Goal: Register for event/course

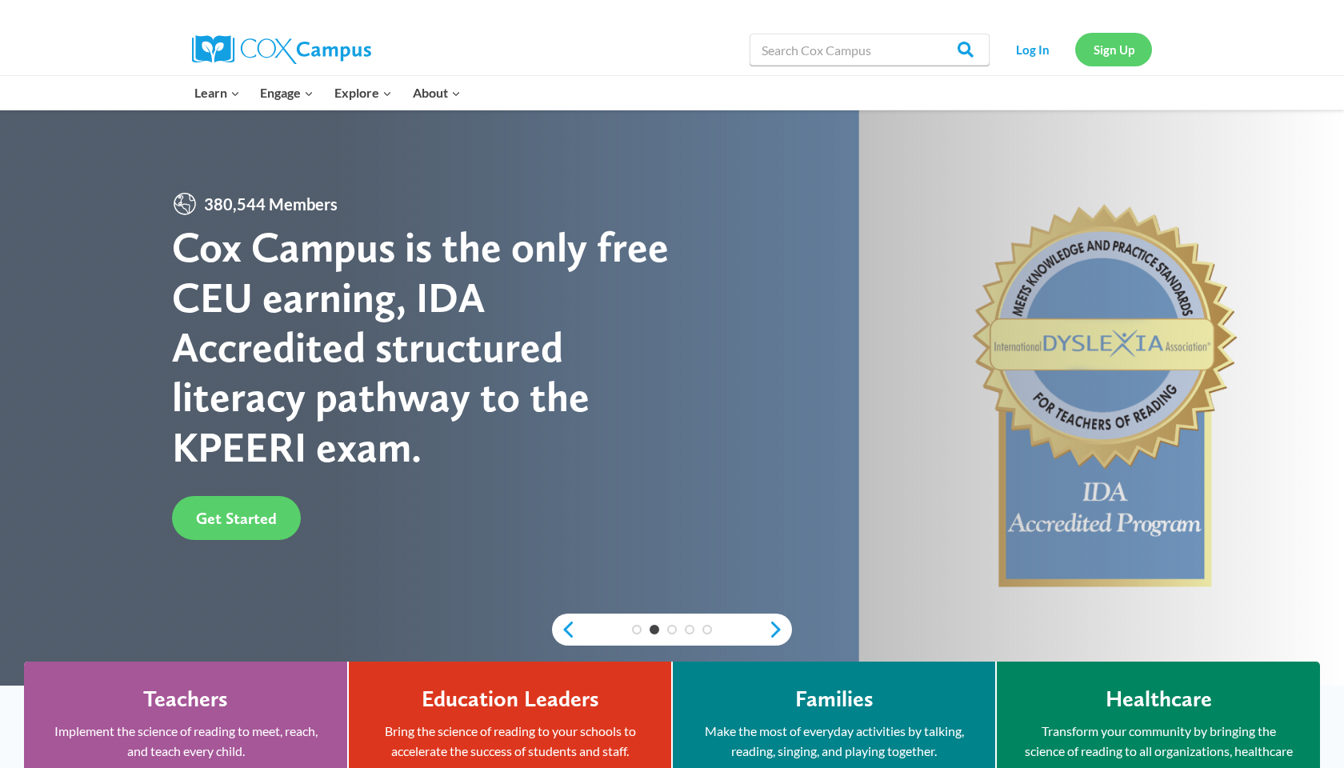
click at [1108, 53] on link "Sign Up" at bounding box center [1113, 49] width 77 height 33
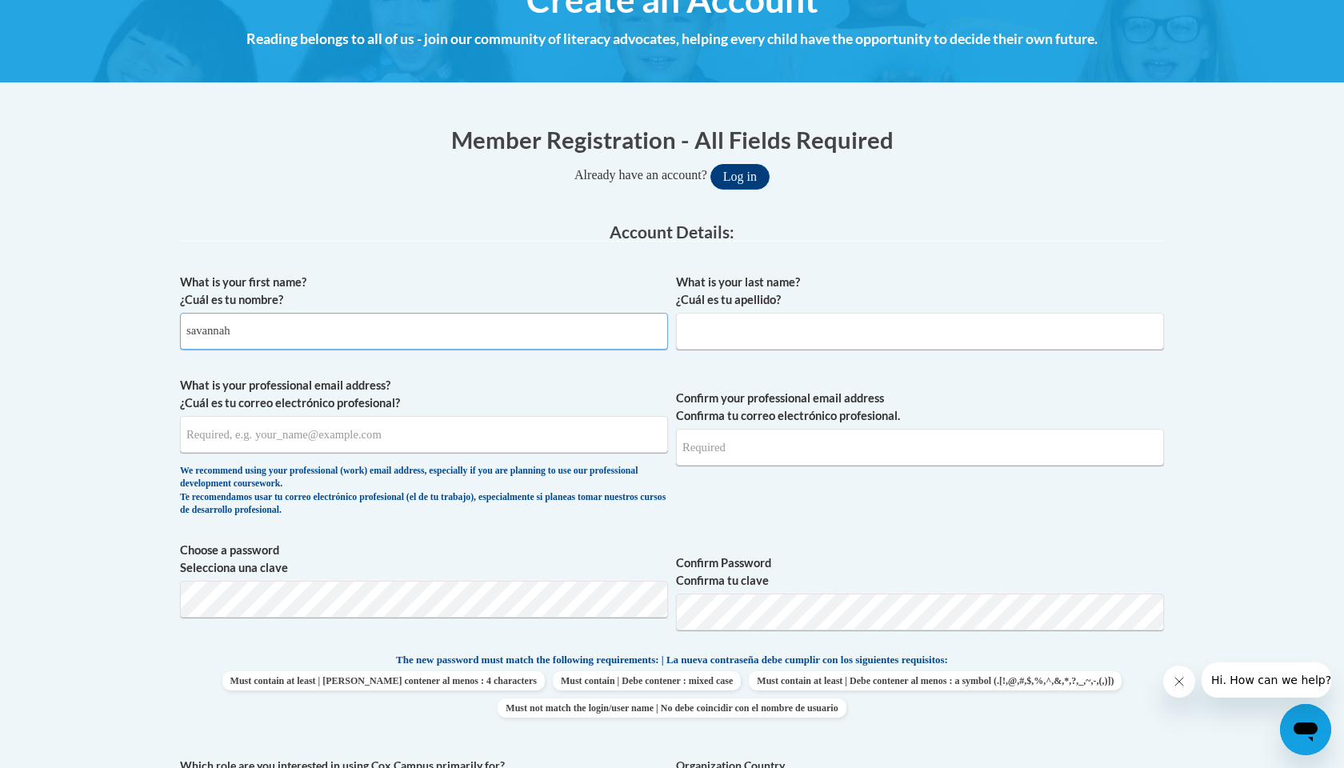
type input "savannah"
type input "robinson"
type input "srrobinson@yhc.edu"
click at [904, 524] on div "What is your first name? ¿Cuál es tu nombre? savannah What is your last name? ¿…" at bounding box center [672, 631] width 984 height 730
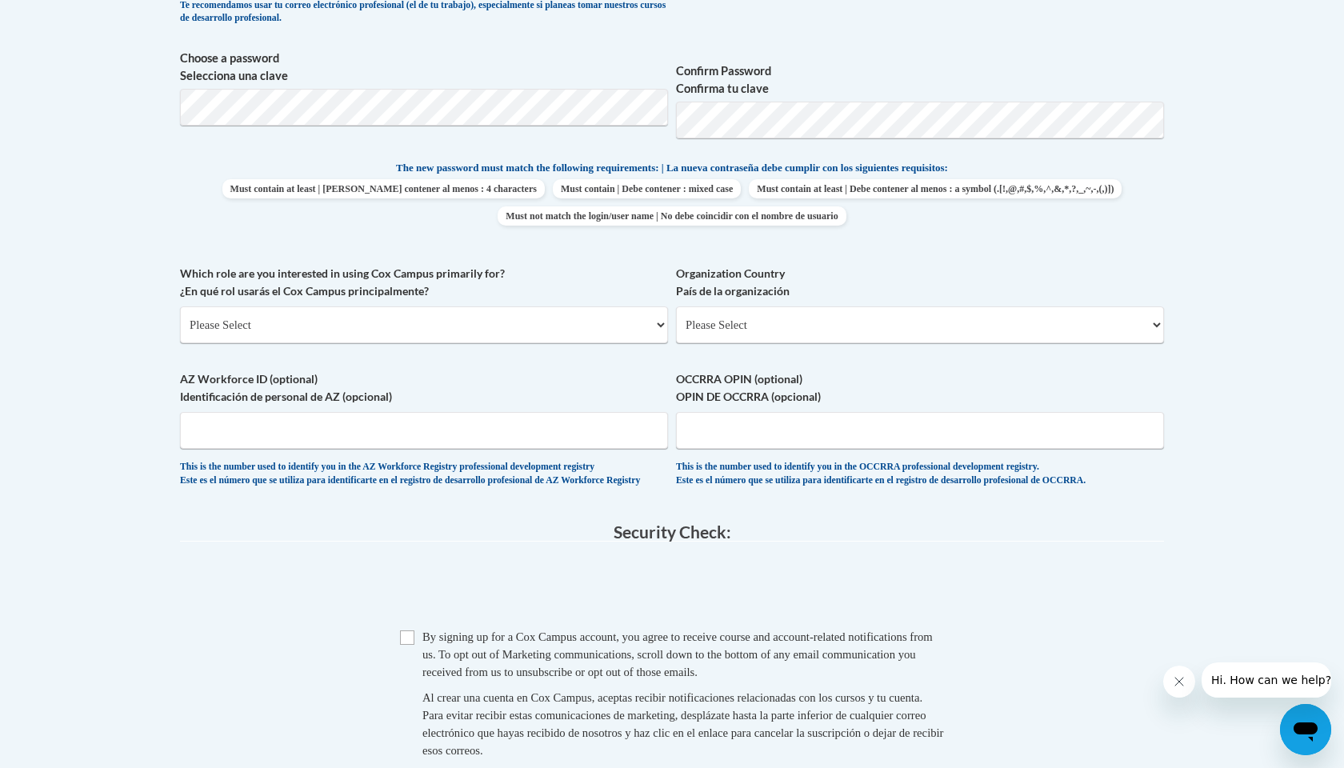
scroll to position [712, 0]
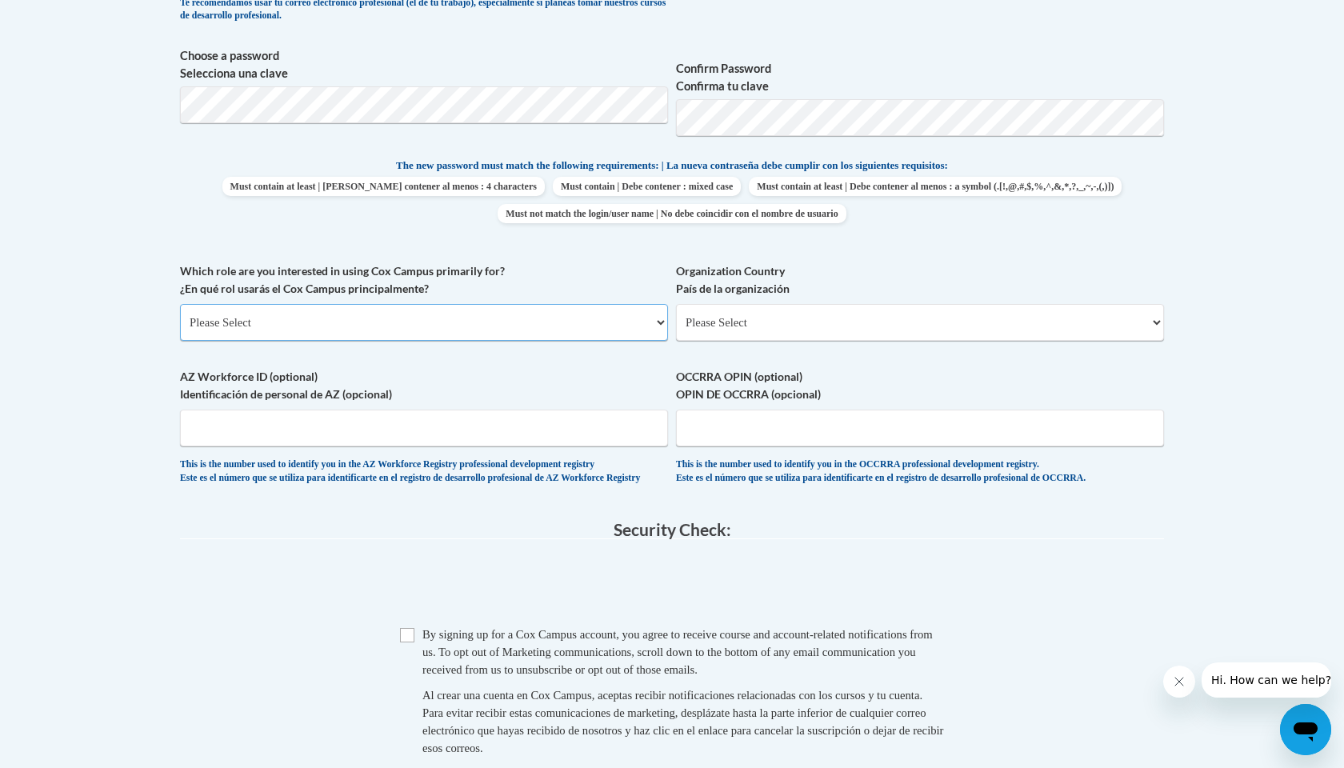
select select "5a18ea06-2b54-4451-96f2-d152daf9eac5"
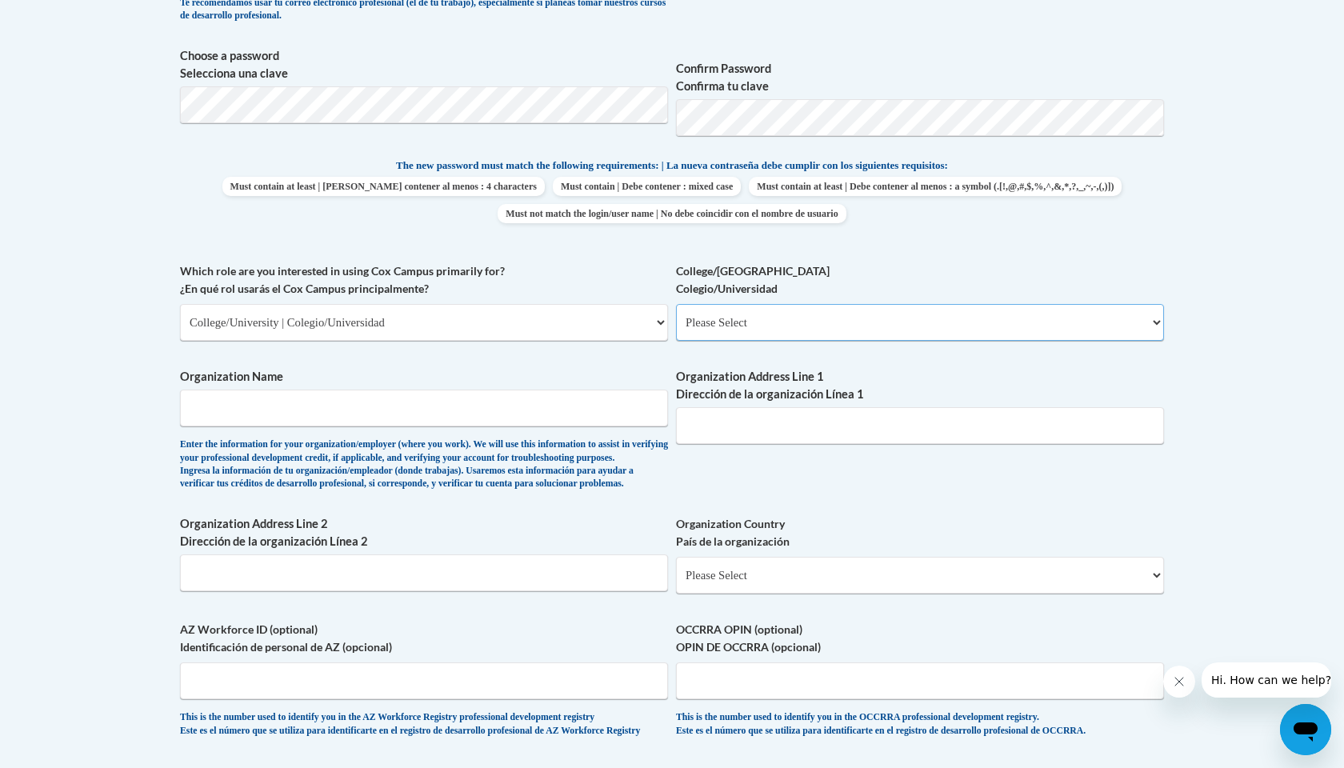
select select "99b32b07-cffc-426c-8bf6-0cd77760d84b"
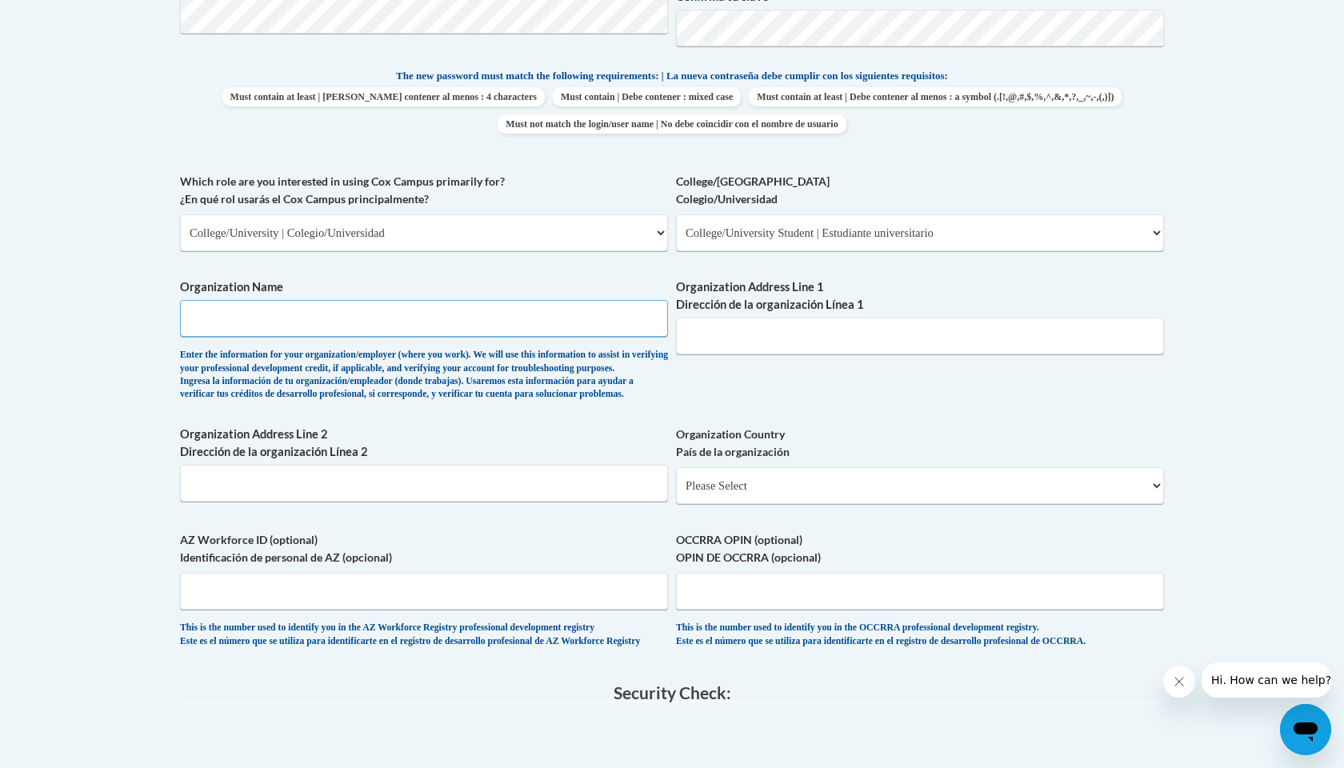
scroll to position [806, 0]
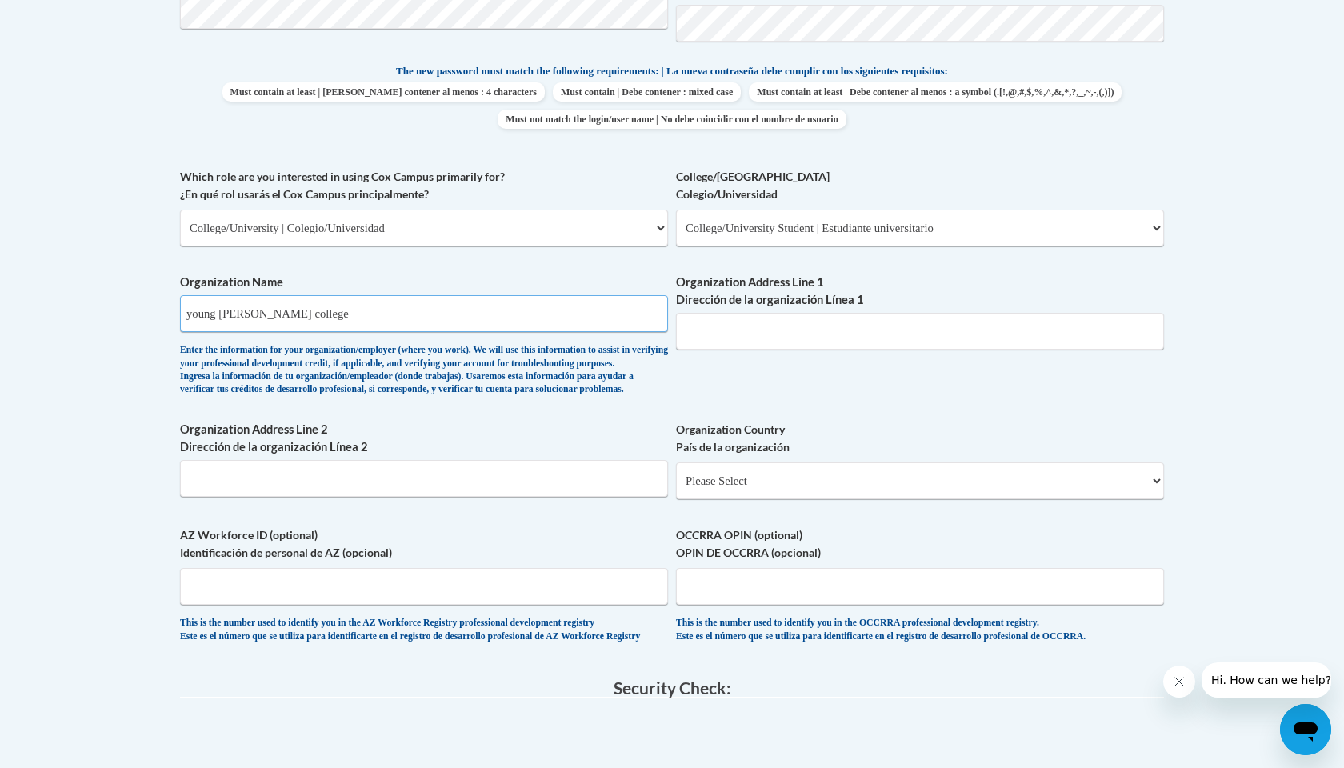
type input "young harris college"
select select "ad49bcad-a171-4b2e-b99c-48b446064914"
select select
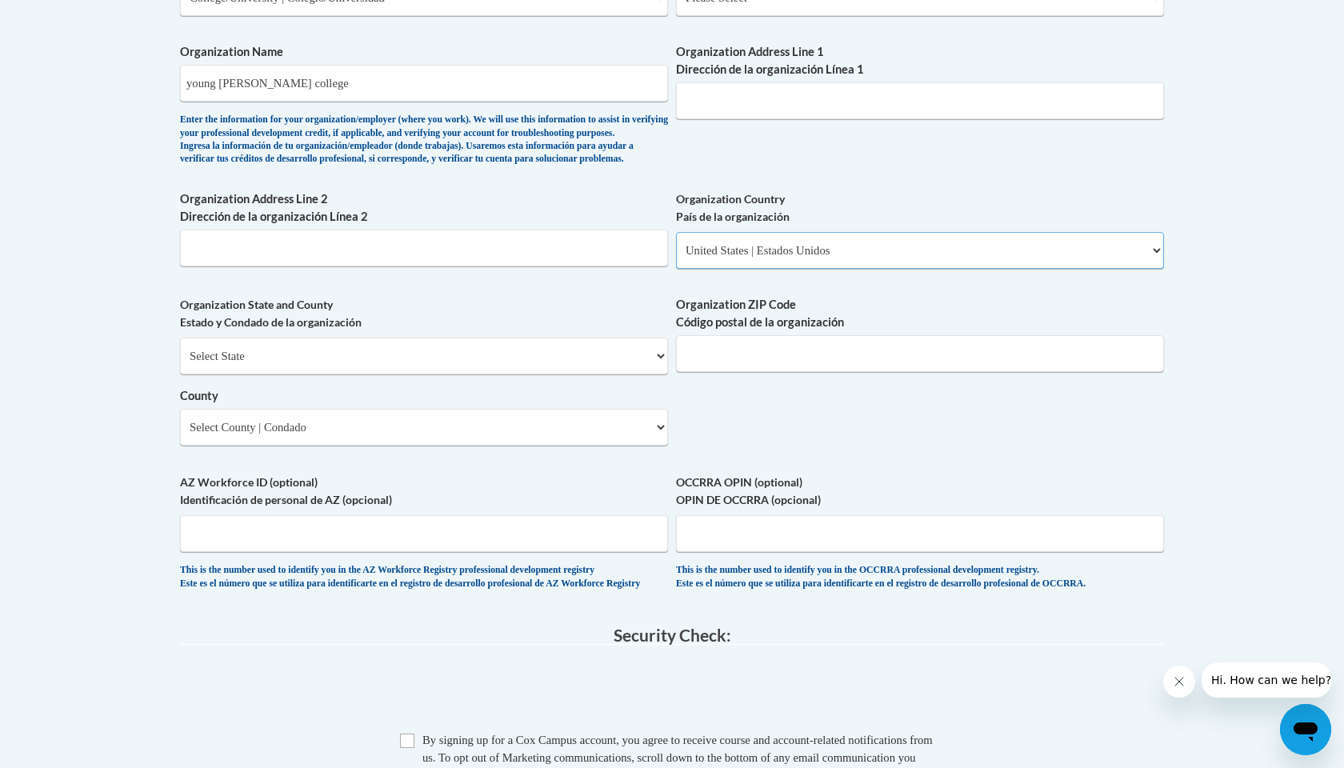
scroll to position [1037, 0]
select select "Georgia"
click at [314, 423] on select "County" at bounding box center [424, 426] width 488 height 37
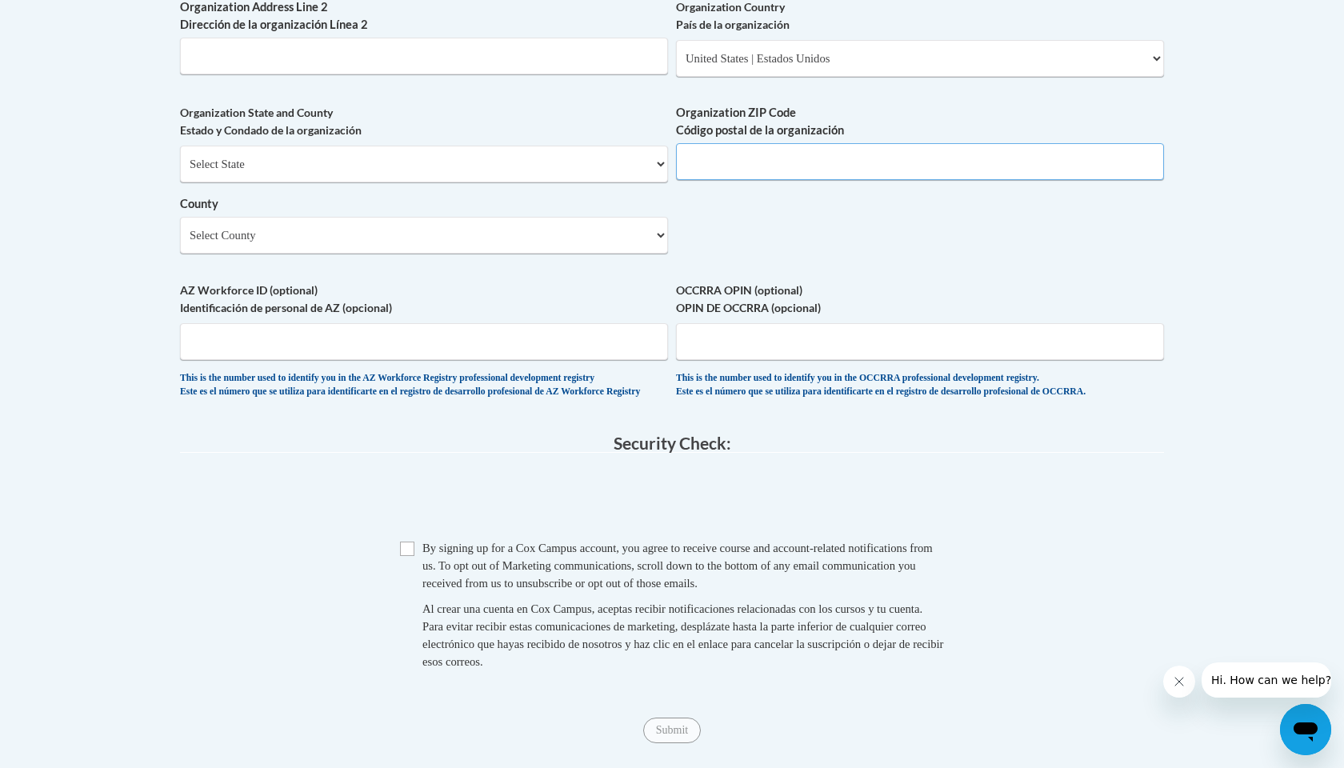
scroll to position [1229, 0]
click at [423, 352] on span "AZ Workforce ID (optional) Identificación de personal de AZ (opcional) This is …" at bounding box center [424, 339] width 488 height 117
click at [419, 336] on input "AZ Workforce ID (optional) Identificación de personal de AZ (opcional)" at bounding box center [424, 340] width 488 height 37
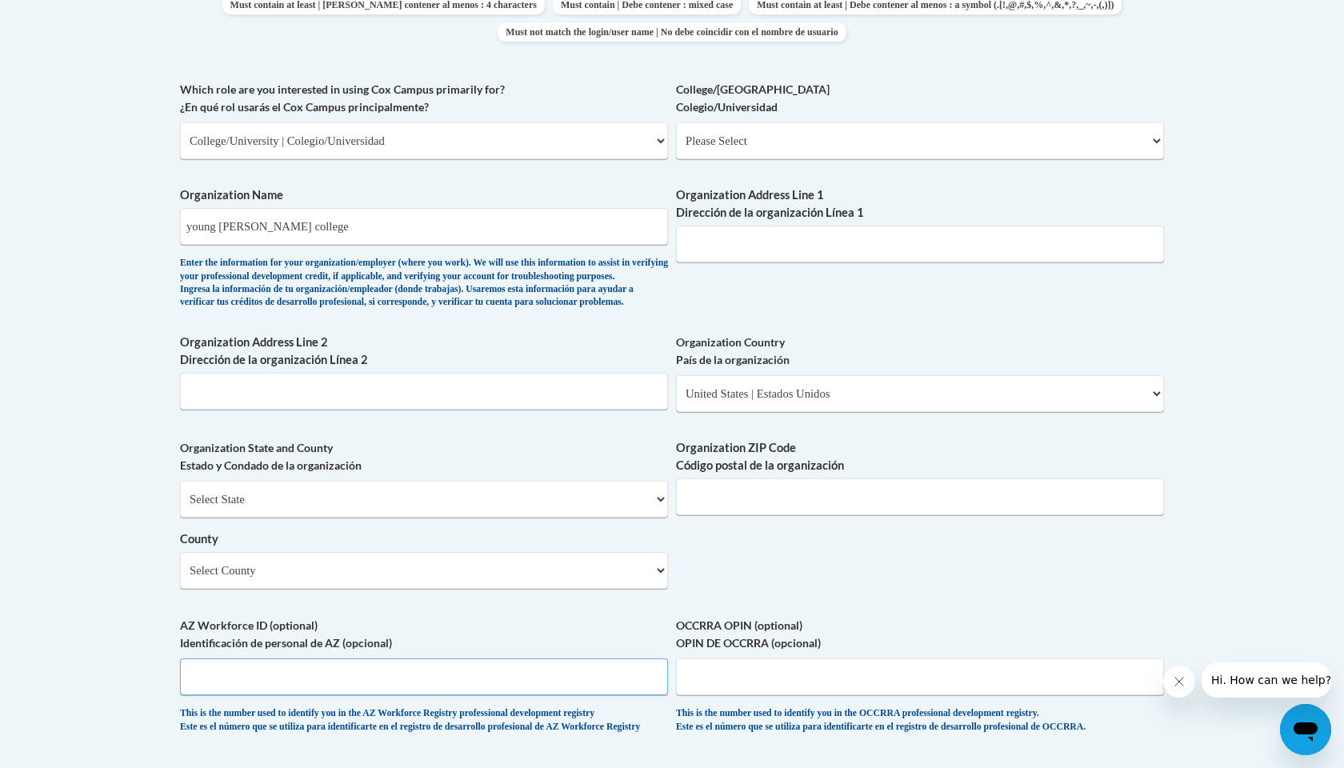
scroll to position [885, 0]
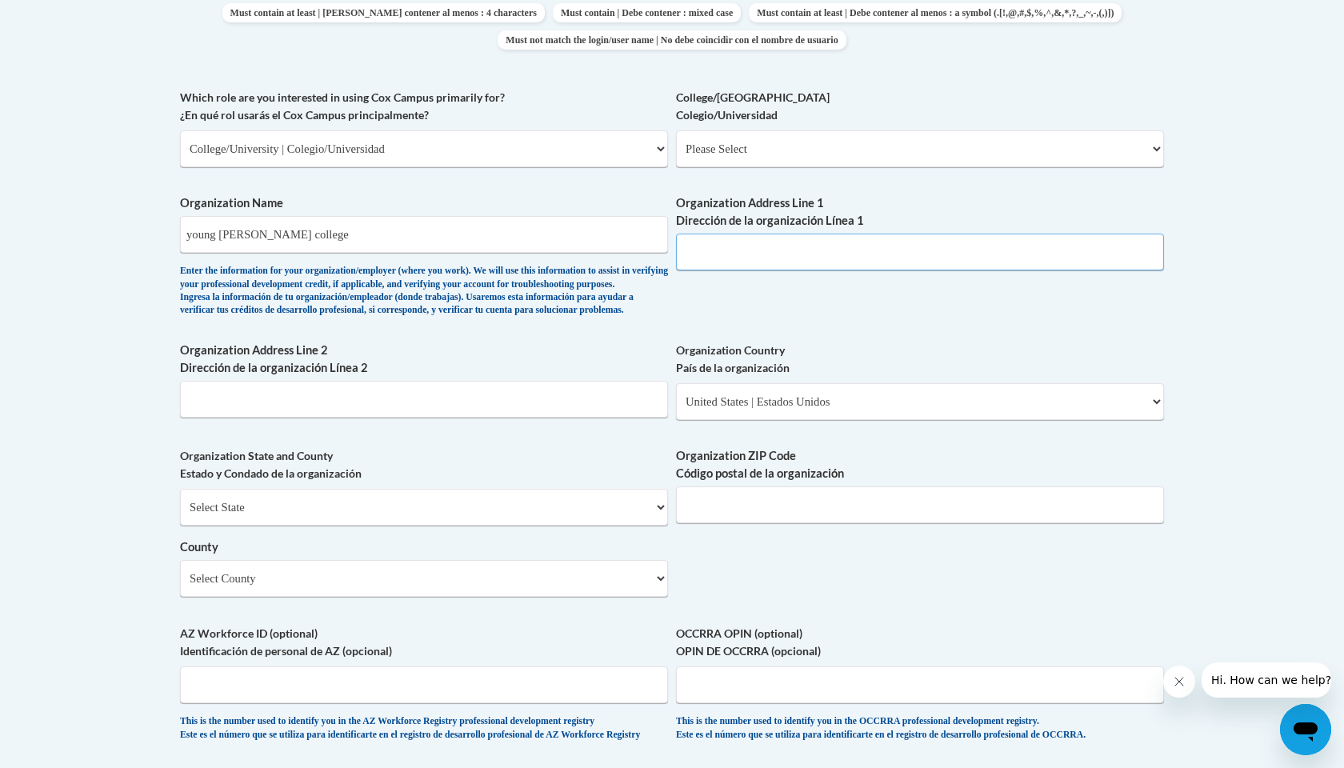
click at [702, 250] on input "Organization Address Line 1 Dirección de la organización Línea 1" at bounding box center [920, 252] width 488 height 37
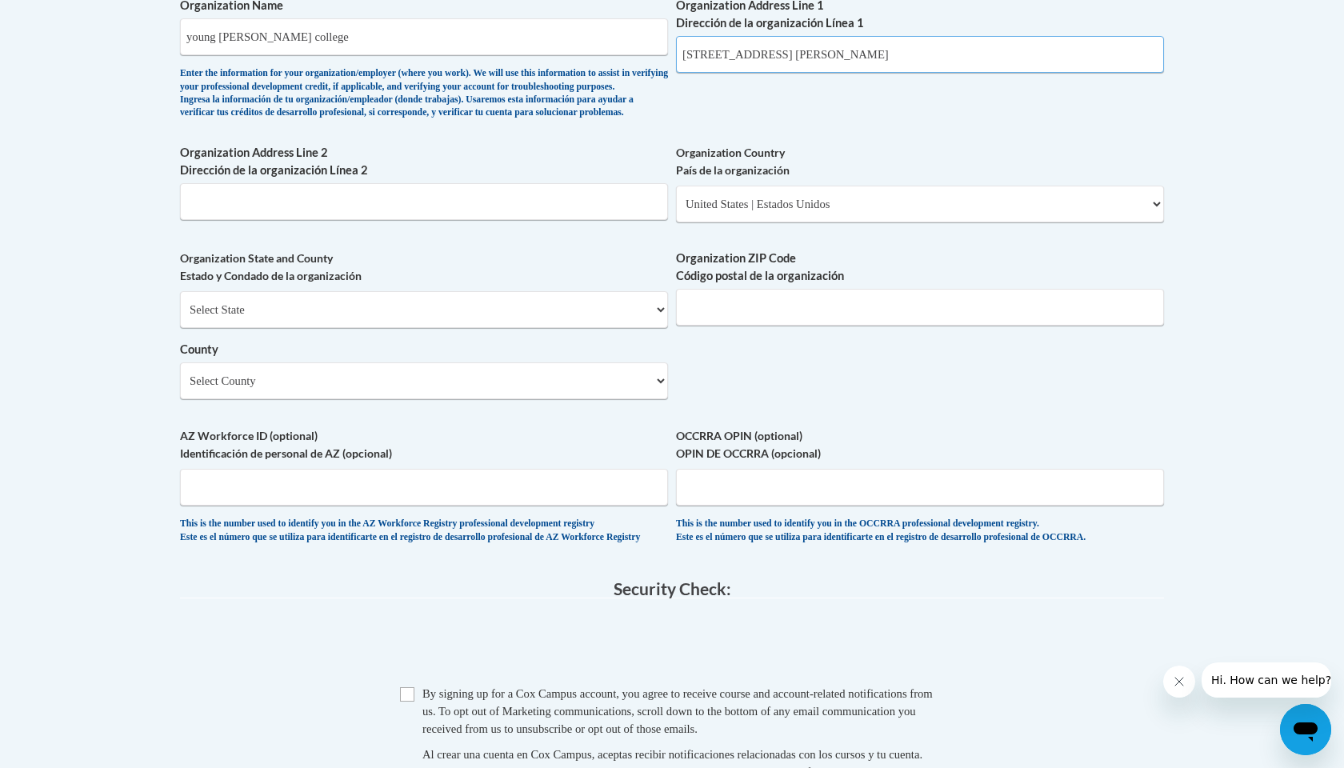
scroll to position [1093, 0]
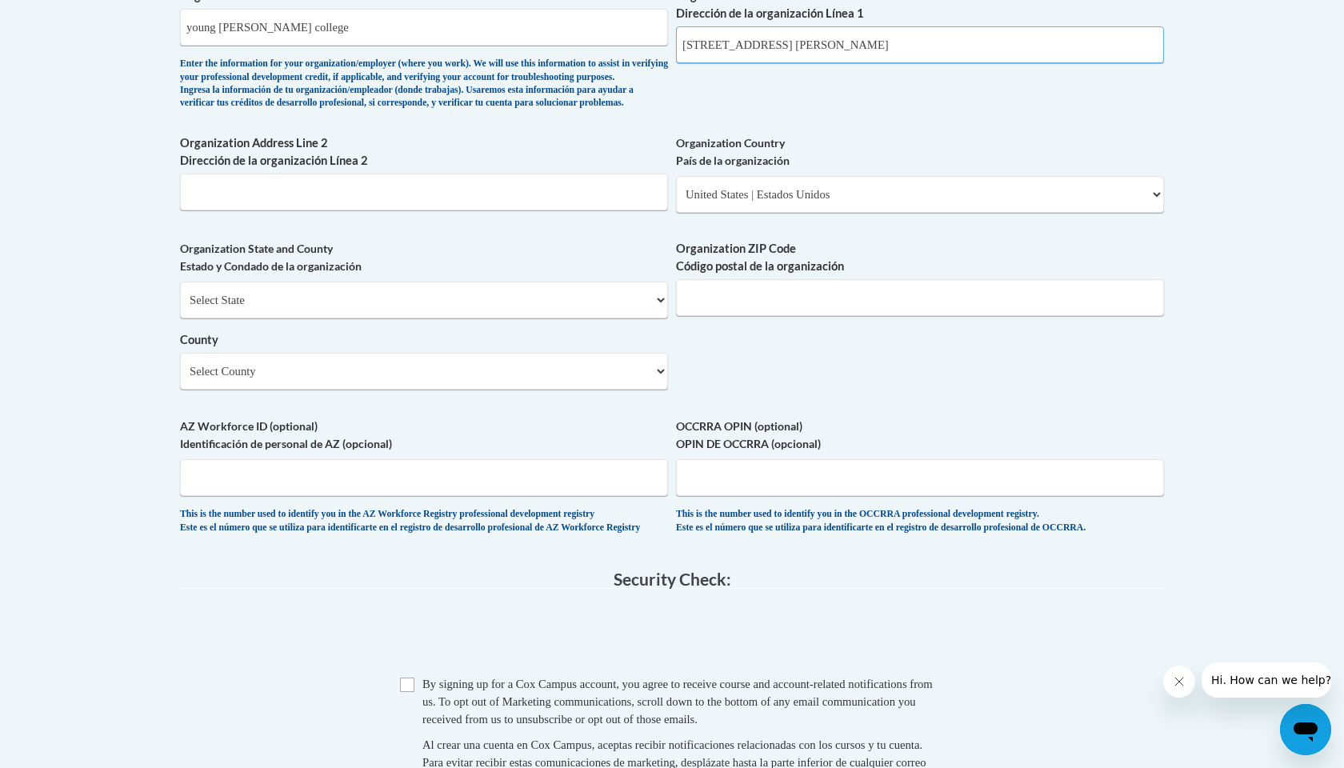
type input "1 college street, young harris"
click at [759, 306] on input "Organization ZIP Code Código postal de la organización" at bounding box center [920, 297] width 488 height 37
type input "30582"
click at [396, 483] on input "AZ Workforce ID (optional) Identificación de personal de AZ (opcional)" at bounding box center [424, 477] width 488 height 37
select select "Towns"
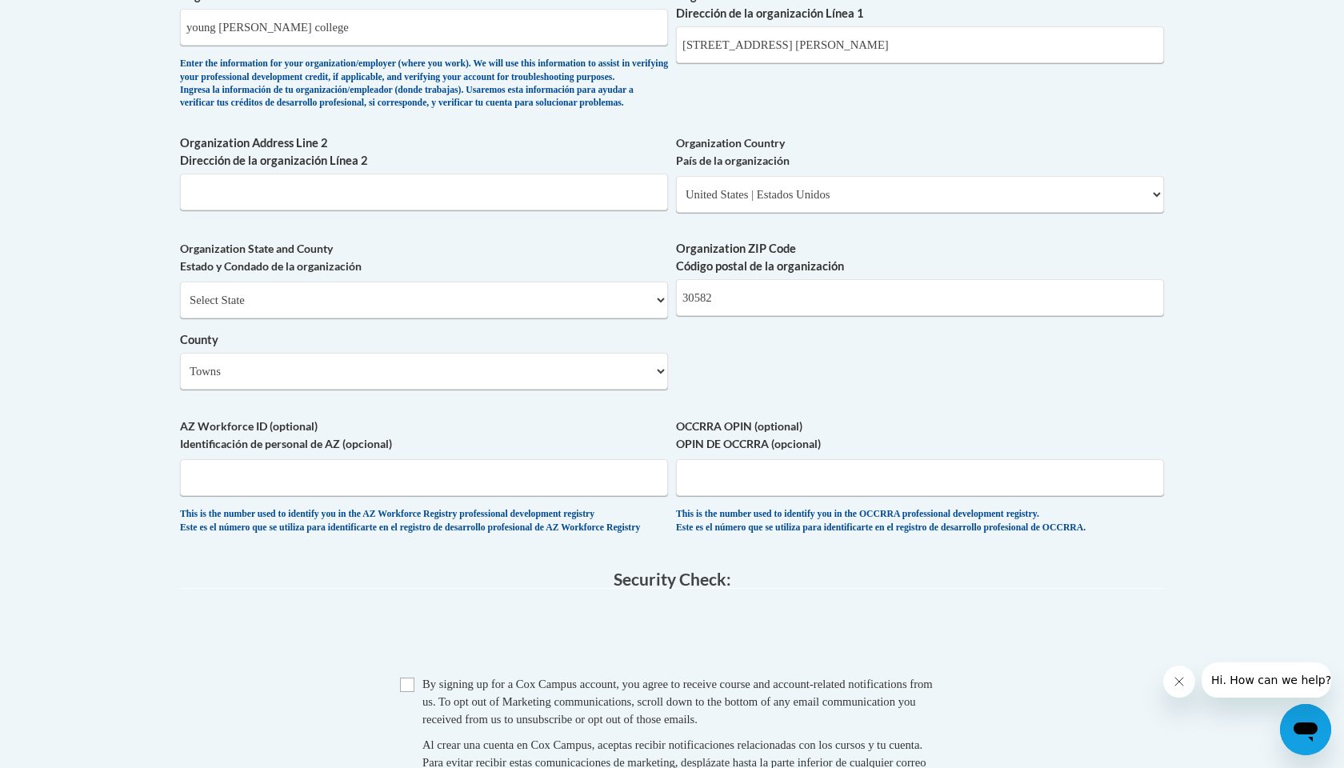
click at [84, 398] on body "This site uses cookies to help improve your learning experience. By continuing …" at bounding box center [672, 98] width 1344 height 2383
click at [242, 482] on input "AZ Workforce ID (optional) Identificación de personal de AZ (opcional)" at bounding box center [424, 477] width 488 height 37
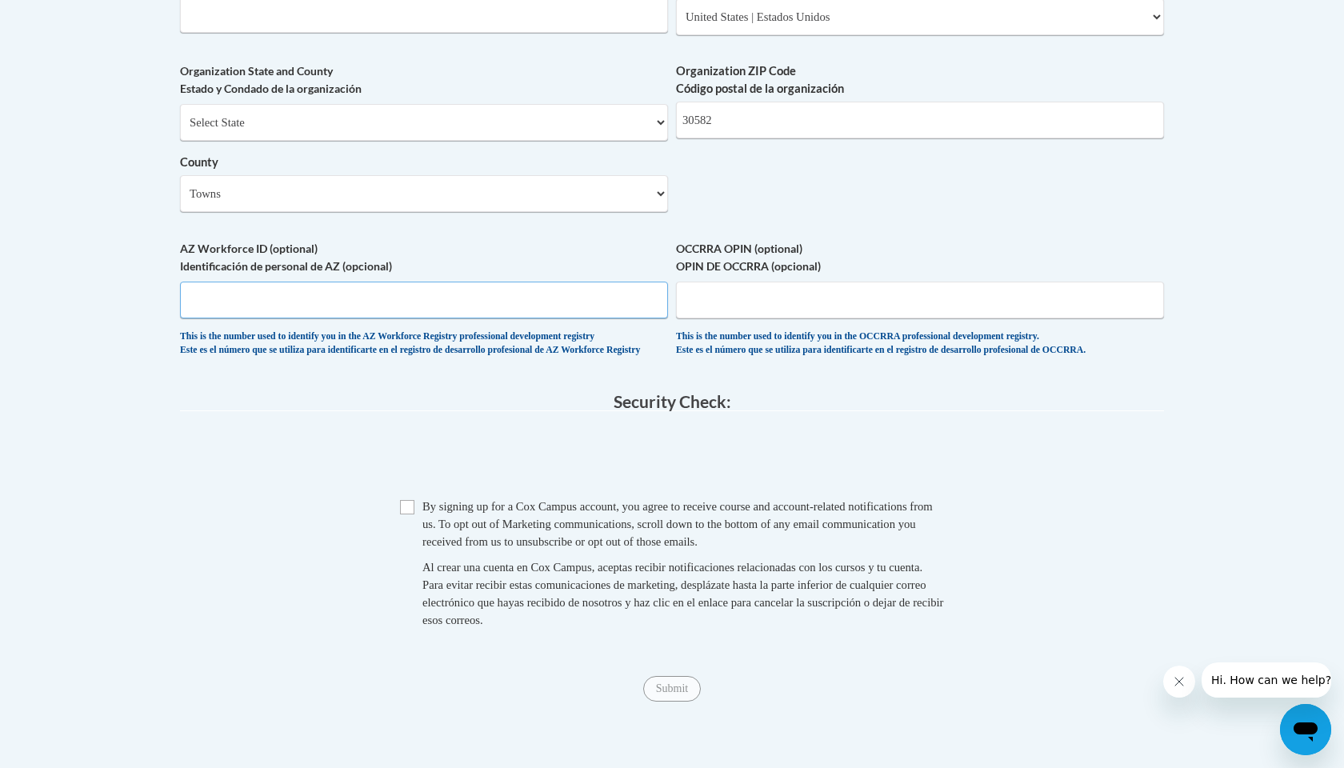
scroll to position [1275, 0]
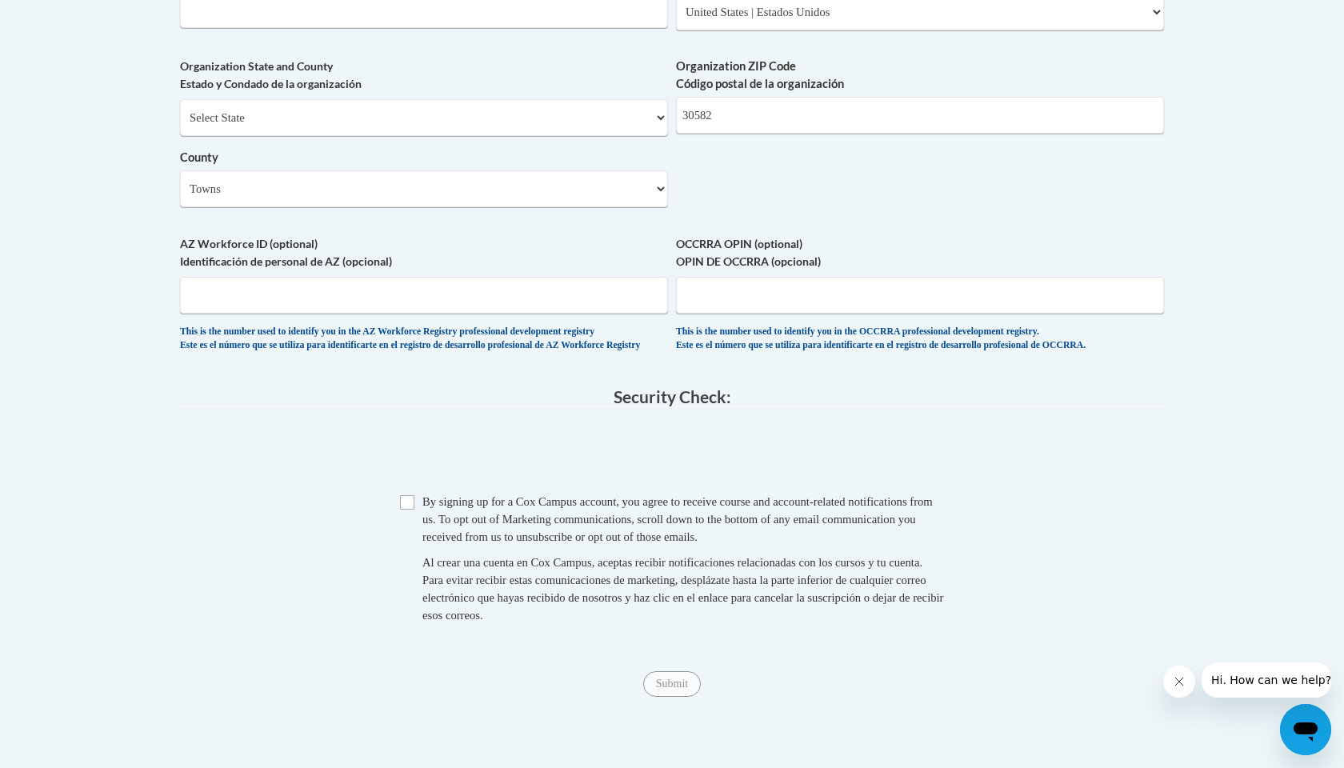
click at [412, 506] on input "Checkbox" at bounding box center [407, 502] width 14 height 14
checkbox input "true"
click at [660, 677] on input "Submit" at bounding box center [672, 684] width 58 height 26
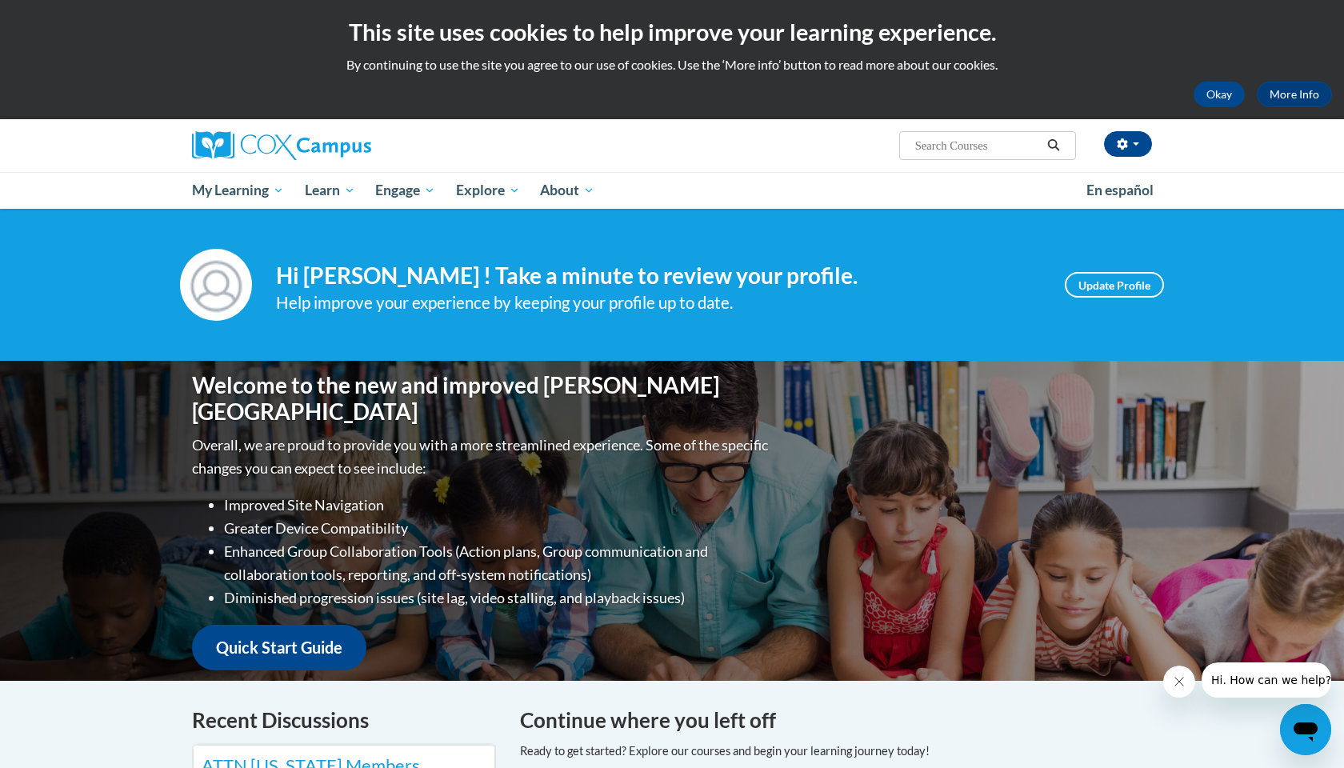
click at [977, 145] on input "Search..." at bounding box center [977, 145] width 128 height 19
type input "emerce literacy"
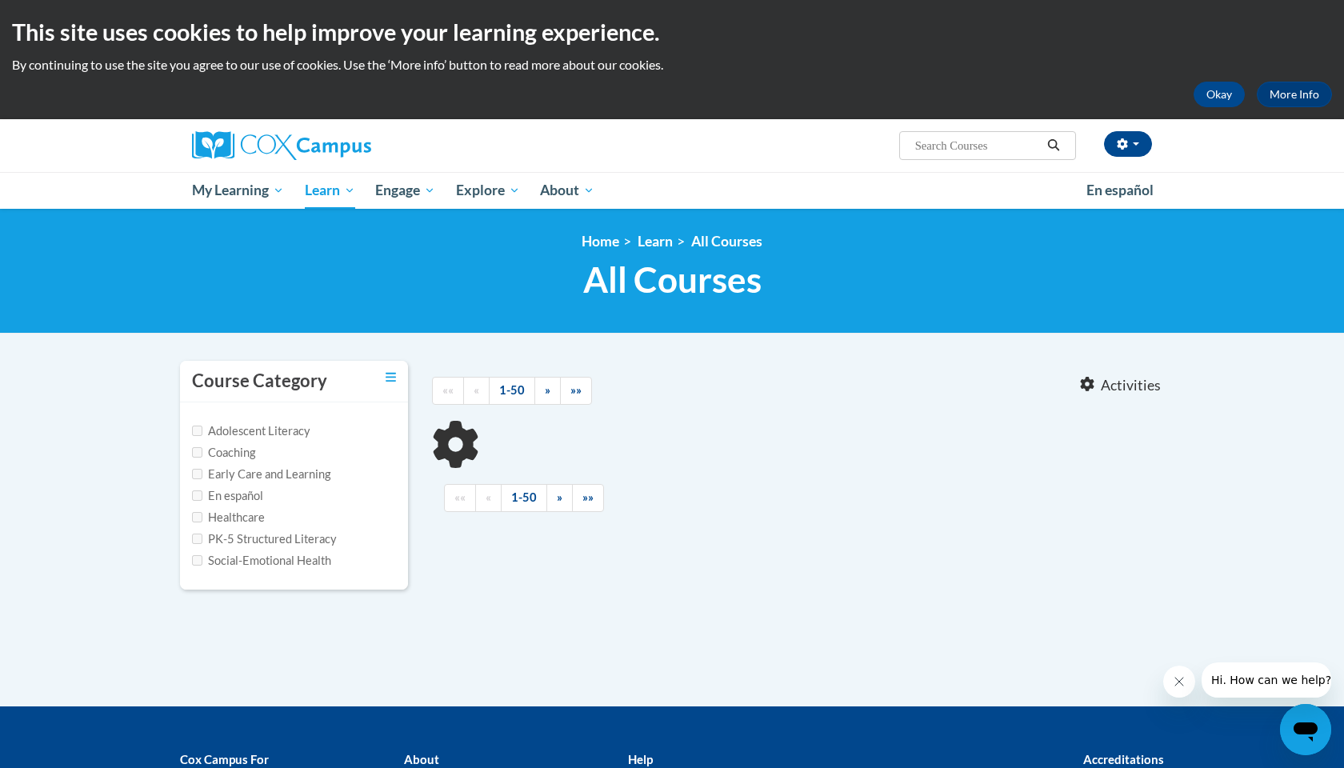
type input "emerce literacy"
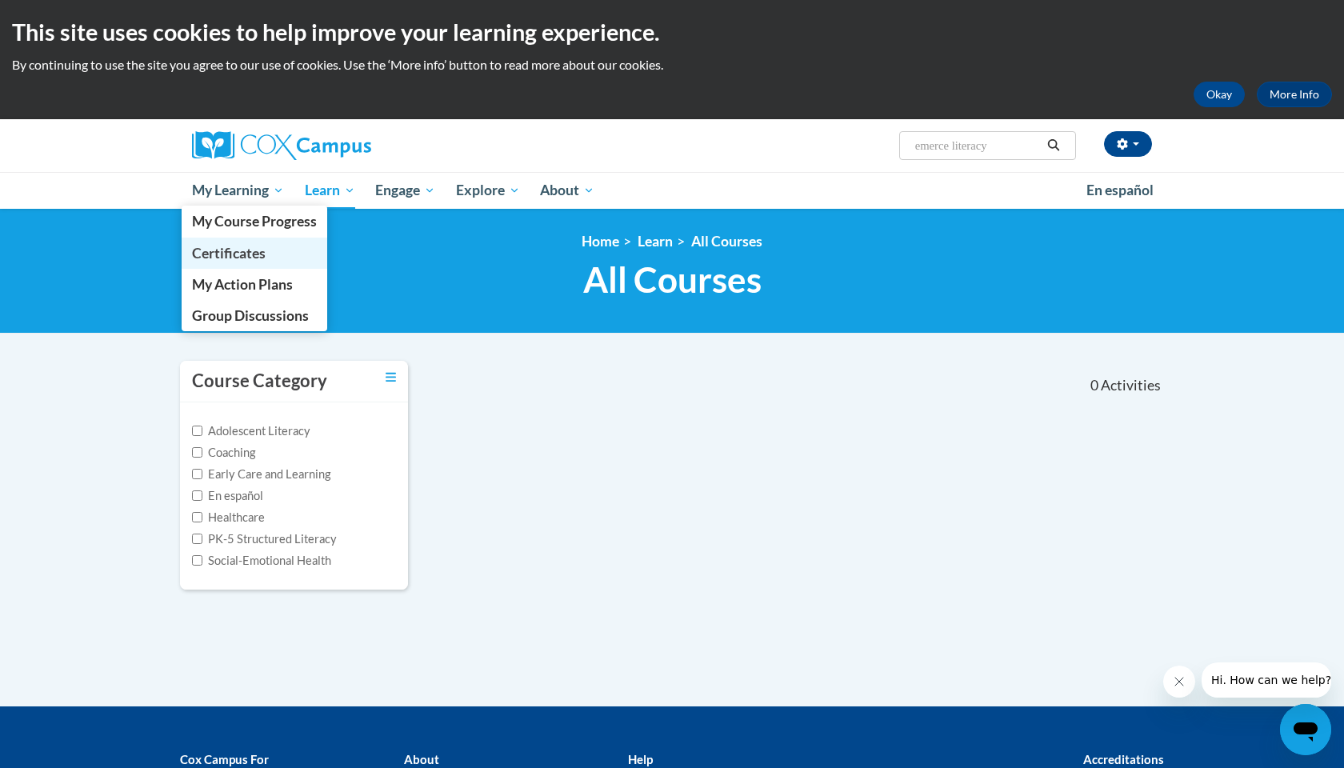
click at [272, 246] on link "Certificates" at bounding box center [255, 253] width 146 height 31
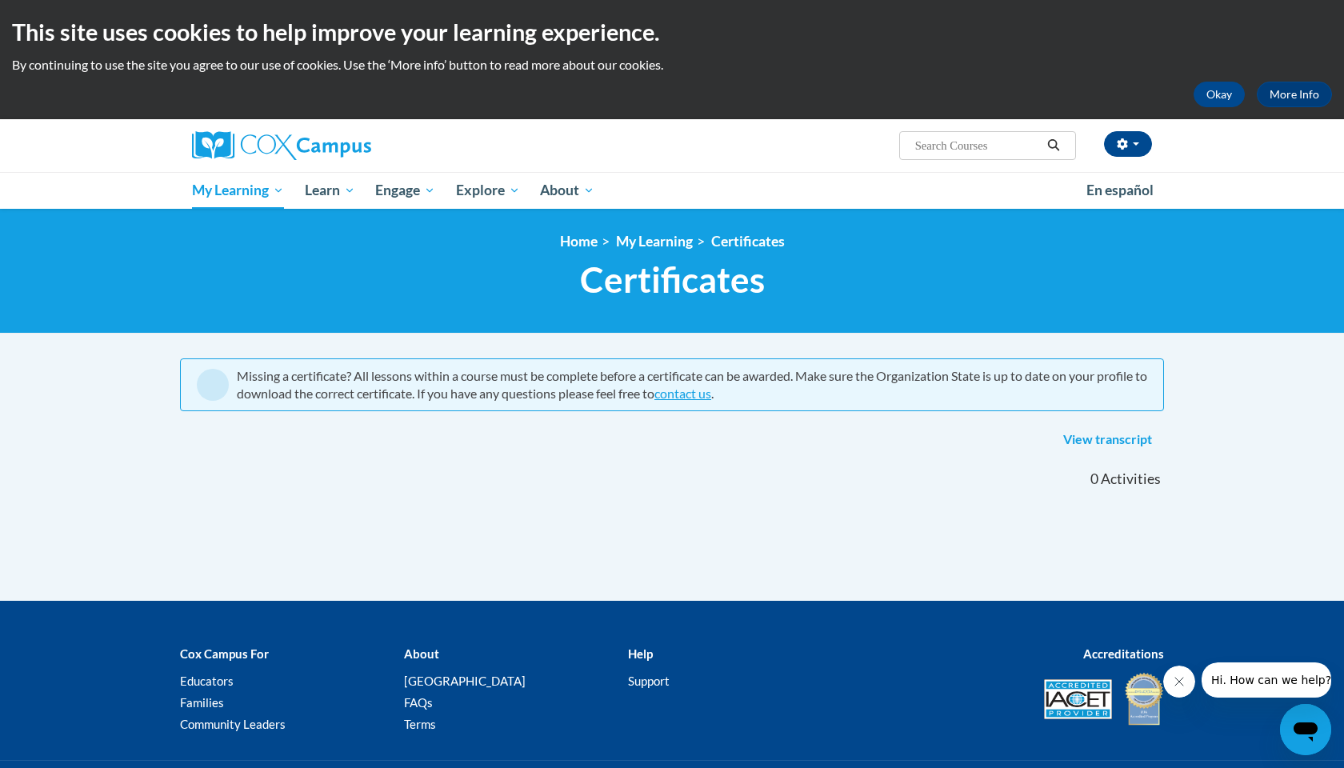
click at [990, 138] on input "Search..." at bounding box center [977, 145] width 128 height 19
type input "emergent literacy"
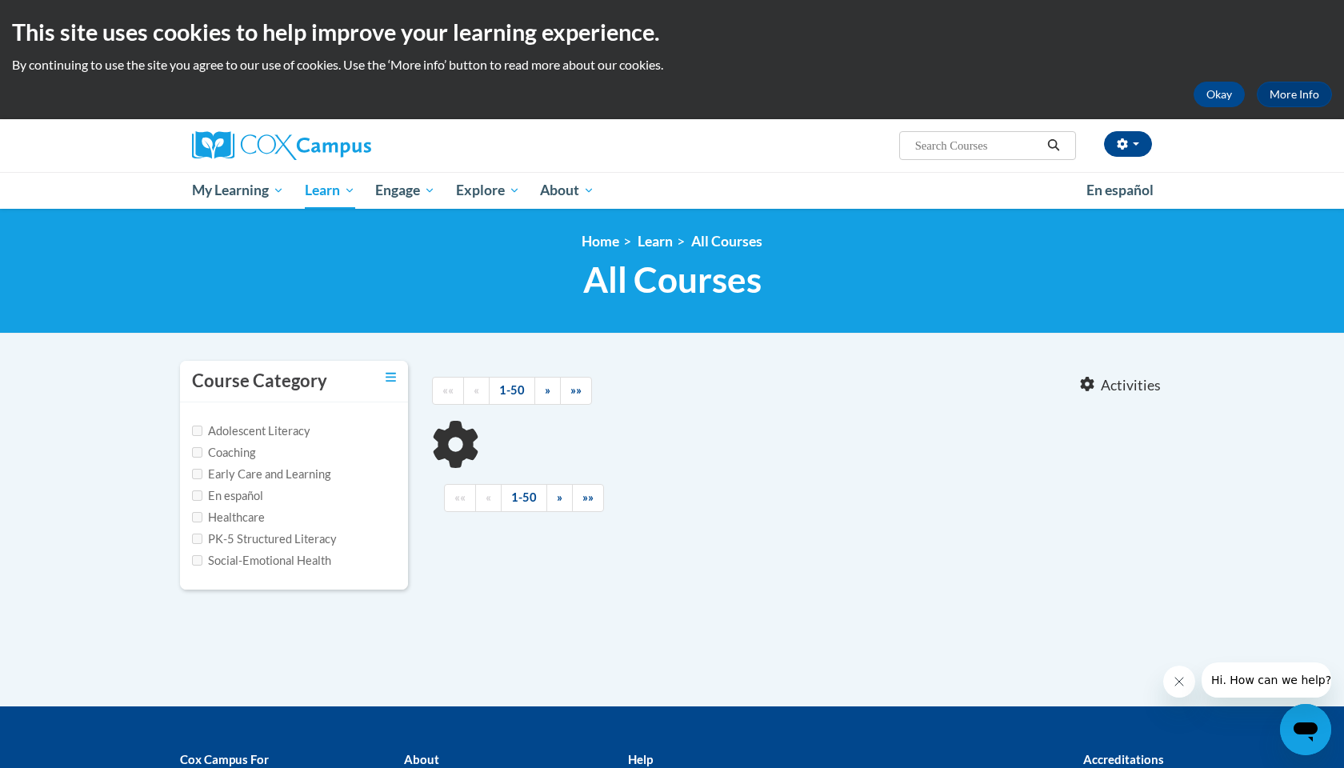
type input "emergent literacy"
